Goal: Task Accomplishment & Management: Use online tool/utility

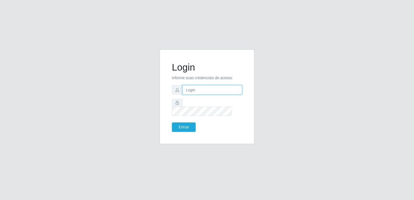
click at [210, 92] on input "text" at bounding box center [213, 89] width 60 height 9
type input "[EMAIL_ADDRESS][DOMAIN_NAME]"
click at [172, 123] on button "Entrar" at bounding box center [184, 127] width 24 height 9
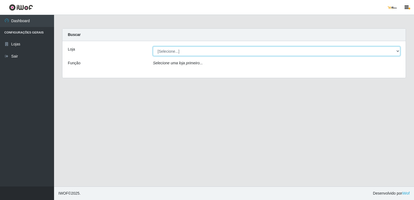
click at [194, 51] on select "[Selecione...] [GEOGRAPHIC_DATA]" at bounding box center [277, 51] width 248 height 9
select select "168"
click at [153, 47] on select "[Selecione...] [GEOGRAPHIC_DATA]" at bounding box center [277, 51] width 248 height 9
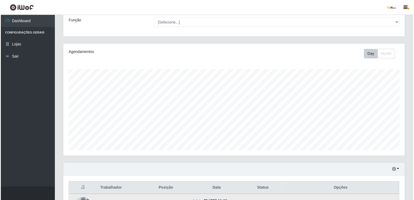
scroll to position [110, 0]
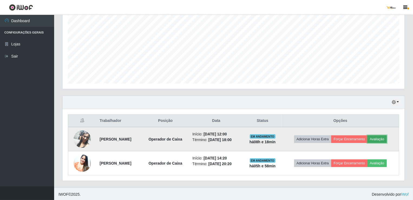
click at [378, 139] on button "Avaliação" at bounding box center [376, 140] width 19 height 8
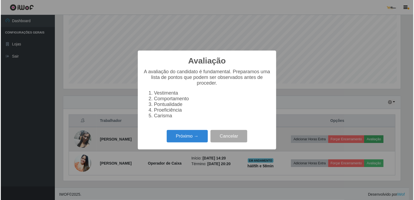
scroll to position [112, 340]
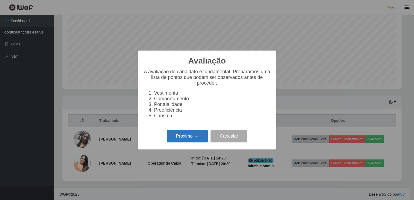
click at [199, 137] on button "Próximo →" at bounding box center [187, 136] width 41 height 13
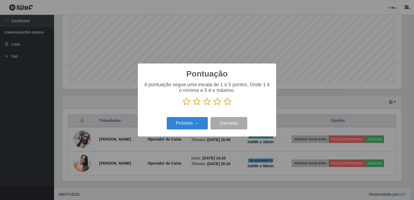
click at [227, 101] on icon at bounding box center [228, 102] width 8 height 8
click at [224, 106] on input "radio" at bounding box center [224, 106] width 0 height 0
click at [194, 126] on button "Próximo →" at bounding box center [187, 123] width 41 height 13
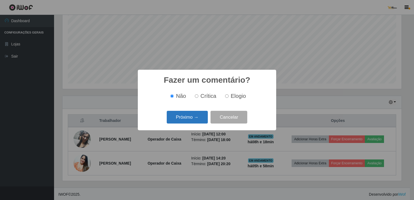
click at [200, 120] on button "Próximo →" at bounding box center [187, 117] width 41 height 13
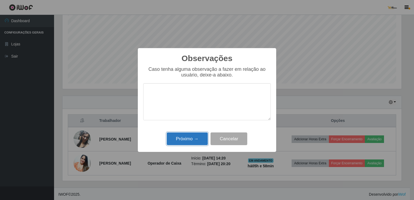
click at [196, 141] on button "Próximo →" at bounding box center [187, 139] width 41 height 13
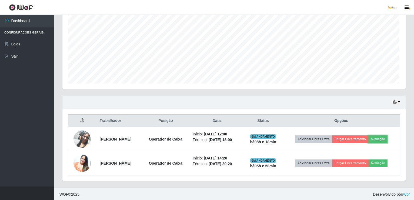
scroll to position [112, 342]
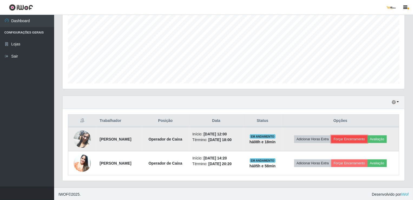
click at [355, 137] on button "Forçar Encerramento" at bounding box center [349, 140] width 36 height 8
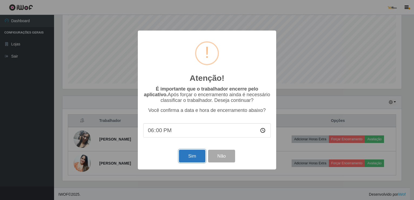
click at [195, 156] on button "Sim" at bounding box center [192, 156] width 26 height 13
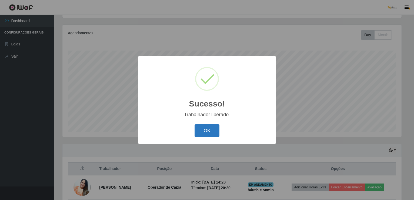
click at [201, 131] on button "OK" at bounding box center [207, 130] width 25 height 13
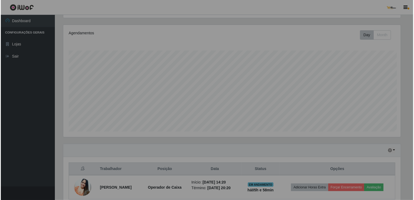
scroll to position [112, 342]
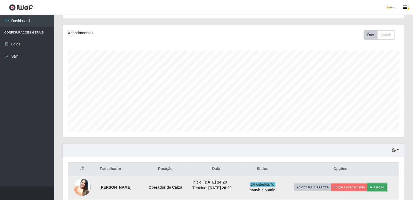
click at [385, 184] on button "Avaliação" at bounding box center [376, 188] width 19 height 8
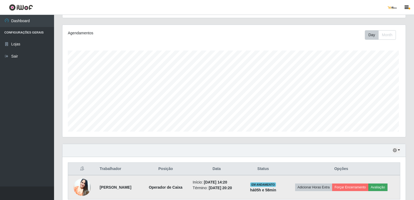
scroll to position [112, 340]
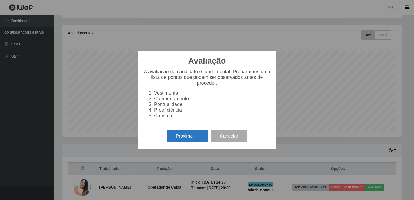
click at [200, 137] on button "Próximo →" at bounding box center [187, 136] width 41 height 13
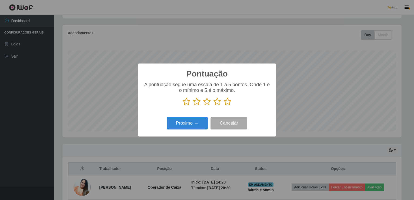
scroll to position [270393, 270166]
click at [229, 103] on icon at bounding box center [228, 102] width 8 height 8
click at [224, 106] on input "radio" at bounding box center [224, 106] width 0 height 0
click at [200, 122] on button "Próximo →" at bounding box center [187, 123] width 41 height 13
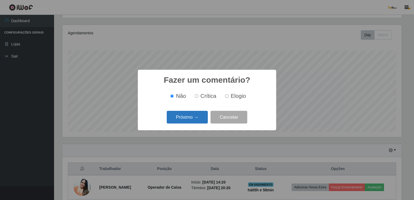
click at [206, 118] on button "Próximo →" at bounding box center [187, 117] width 41 height 13
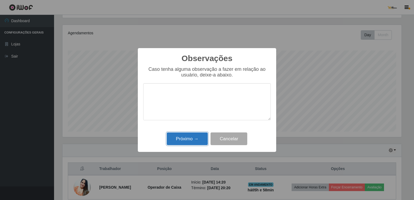
drag, startPoint x: 196, startPoint y: 139, endPoint x: 194, endPoint y: 137, distance: 3.3
click at [194, 138] on button "Próximo →" at bounding box center [187, 139] width 41 height 13
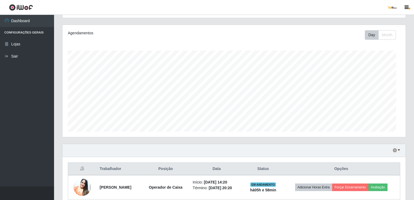
scroll to position [112, 342]
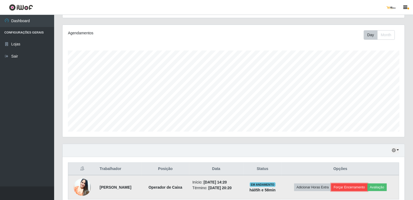
click at [353, 184] on button "Forçar Encerramento" at bounding box center [349, 188] width 36 height 8
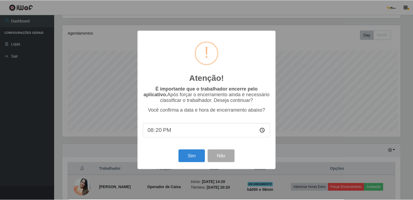
scroll to position [112, 340]
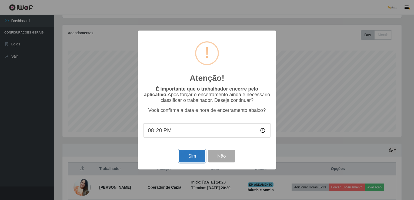
click at [190, 155] on button "Sim" at bounding box center [192, 156] width 26 height 13
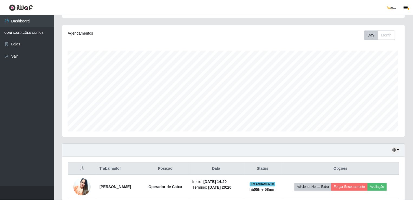
scroll to position [0, 0]
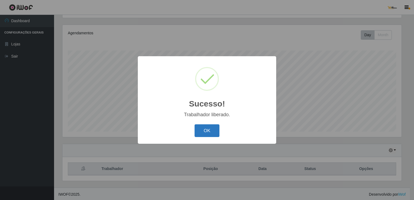
click at [208, 132] on button "OK" at bounding box center [207, 130] width 25 height 13
